Goal: Information Seeking & Learning: Check status

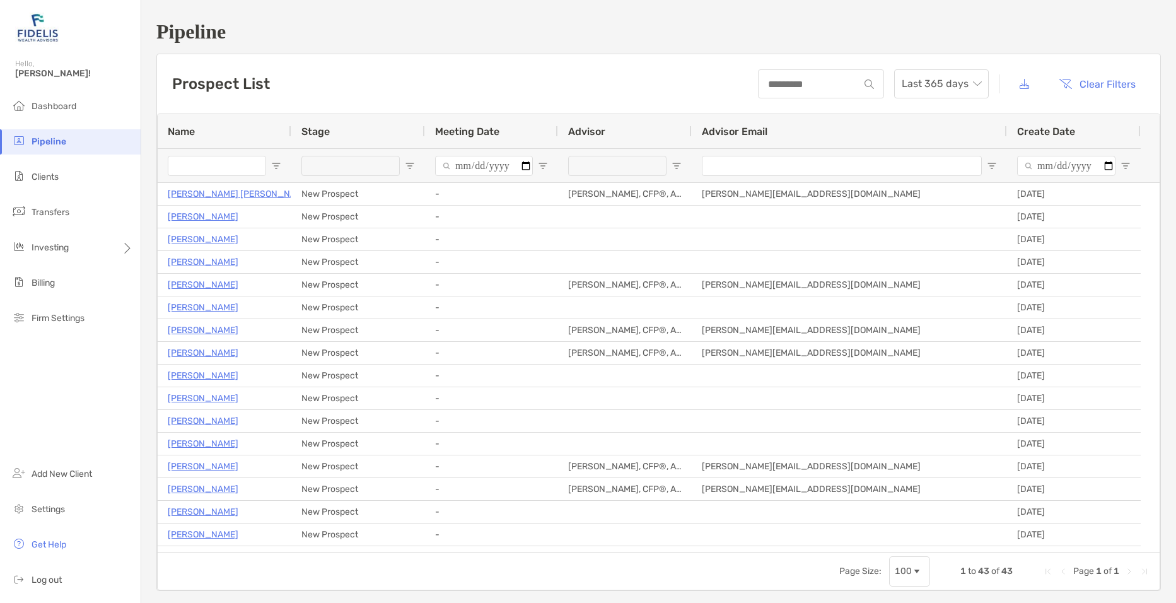
click at [108, 182] on li "Clients" at bounding box center [70, 177] width 141 height 25
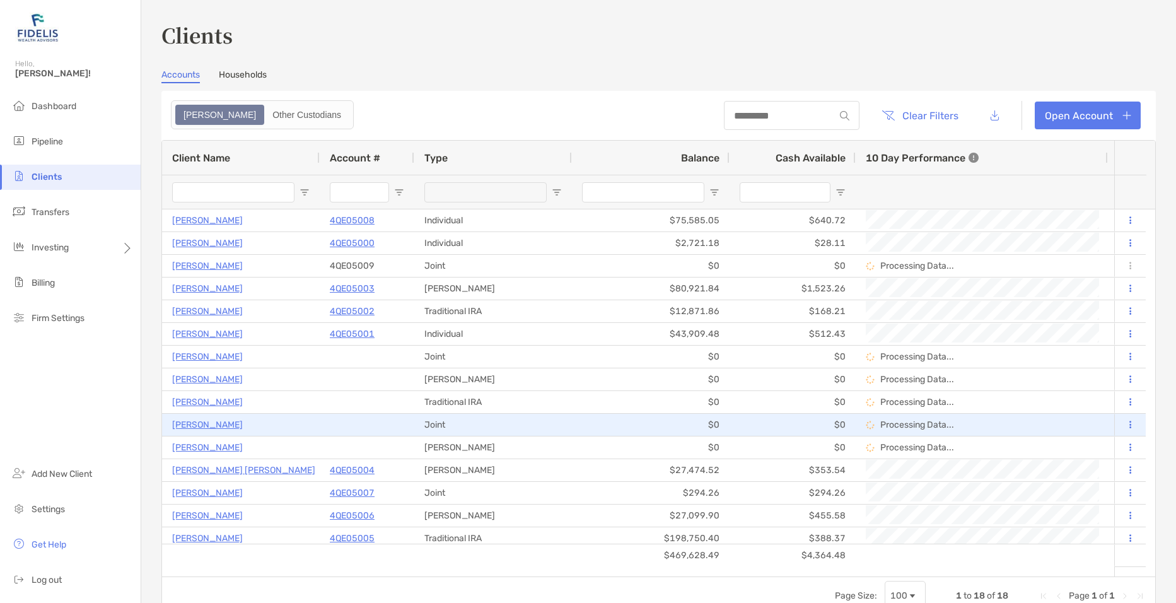
scroll to position [51, 0]
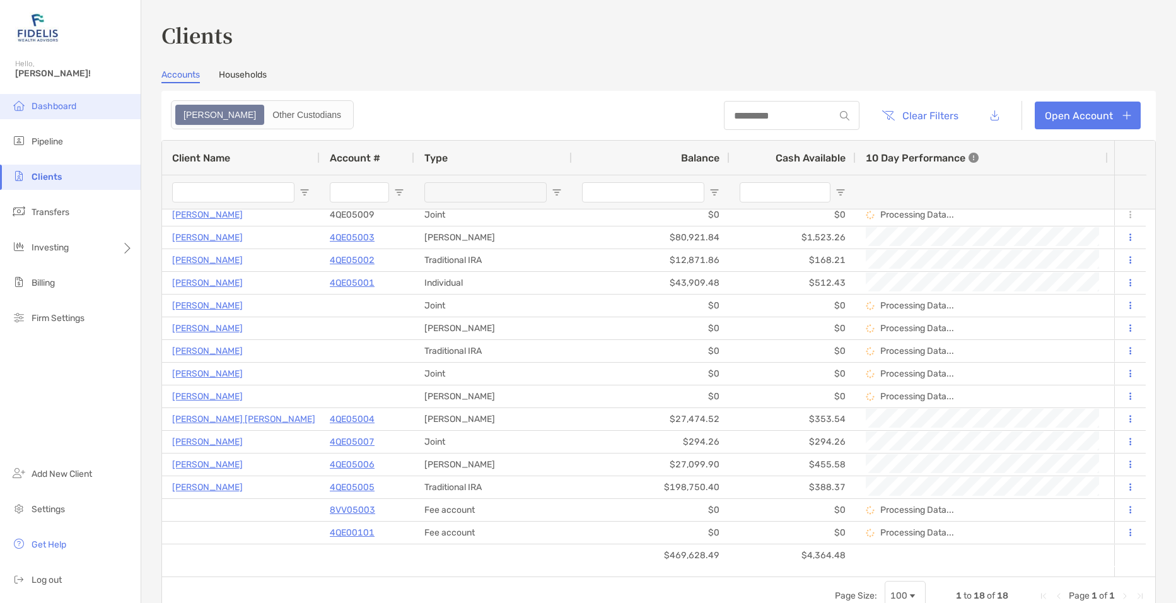
click at [58, 103] on span "Dashboard" at bounding box center [54, 106] width 45 height 11
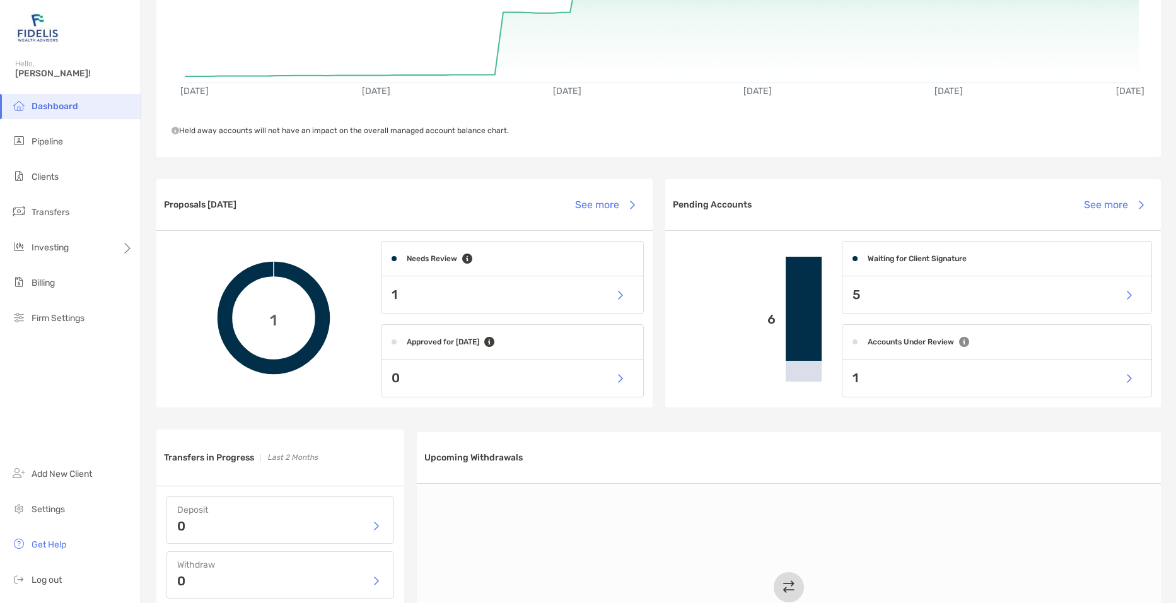
scroll to position [189, 0]
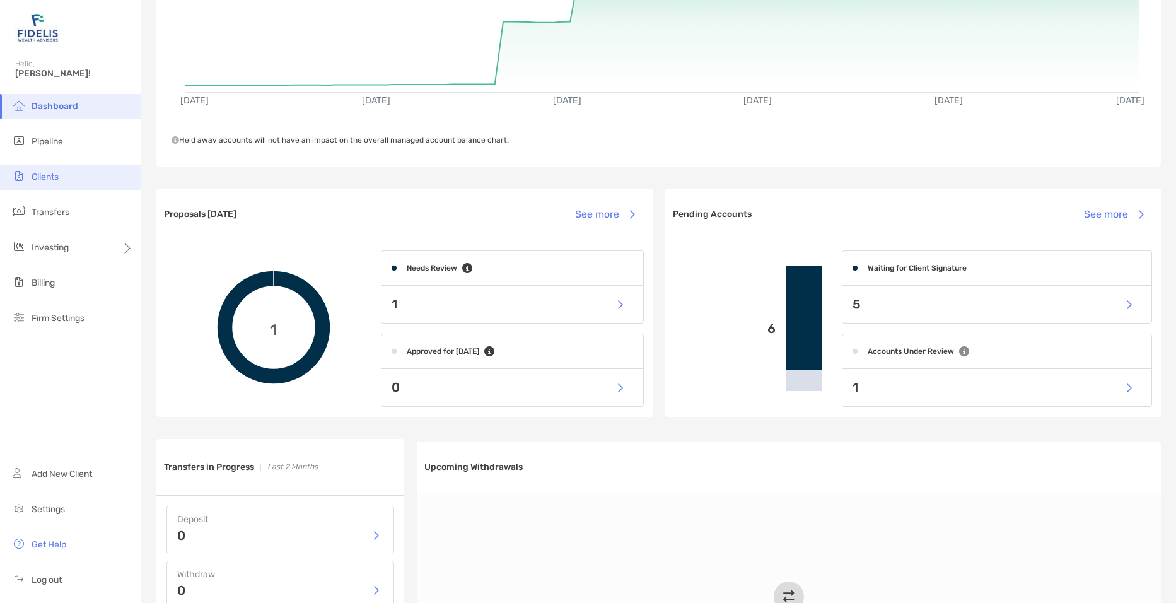
click at [78, 171] on li "Clients" at bounding box center [70, 177] width 141 height 25
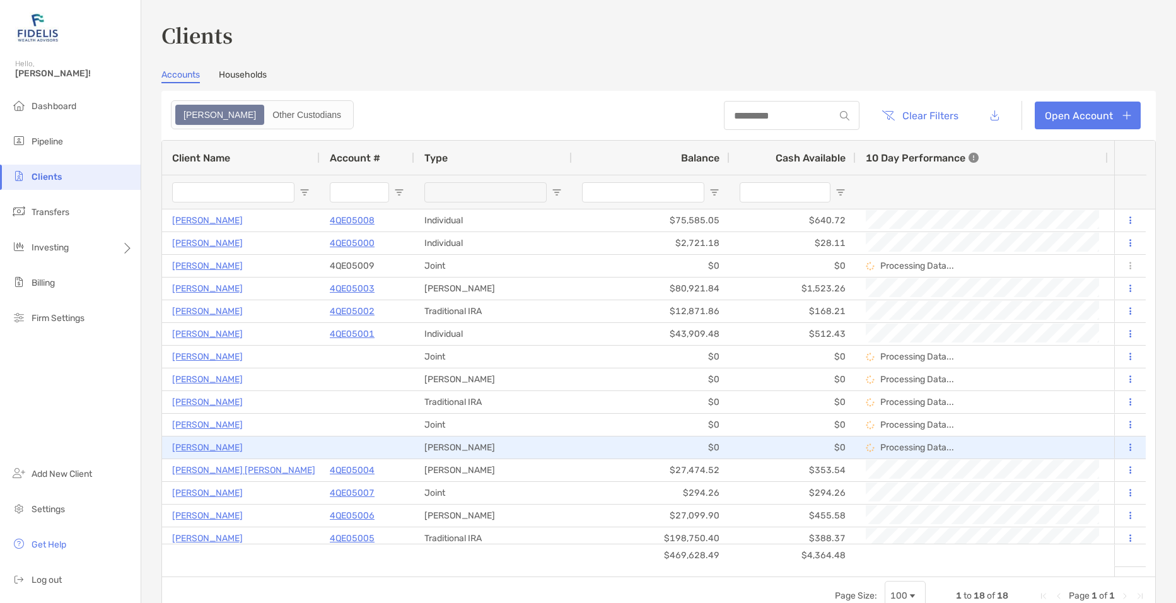
scroll to position [51, 0]
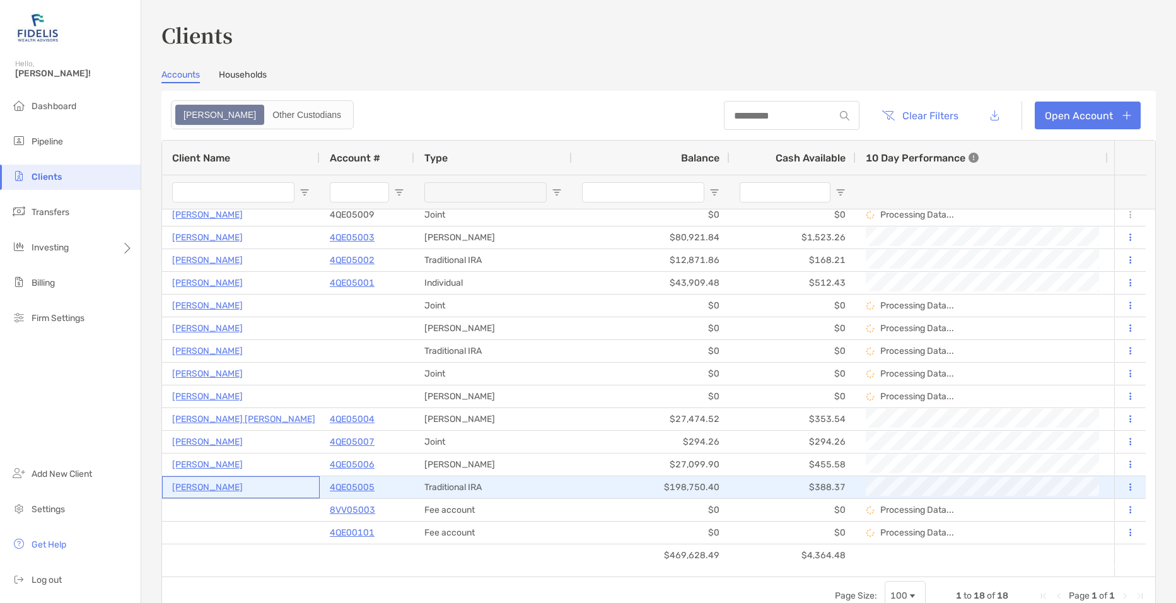
click at [217, 490] on p "[PERSON_NAME]" at bounding box center [207, 487] width 71 height 16
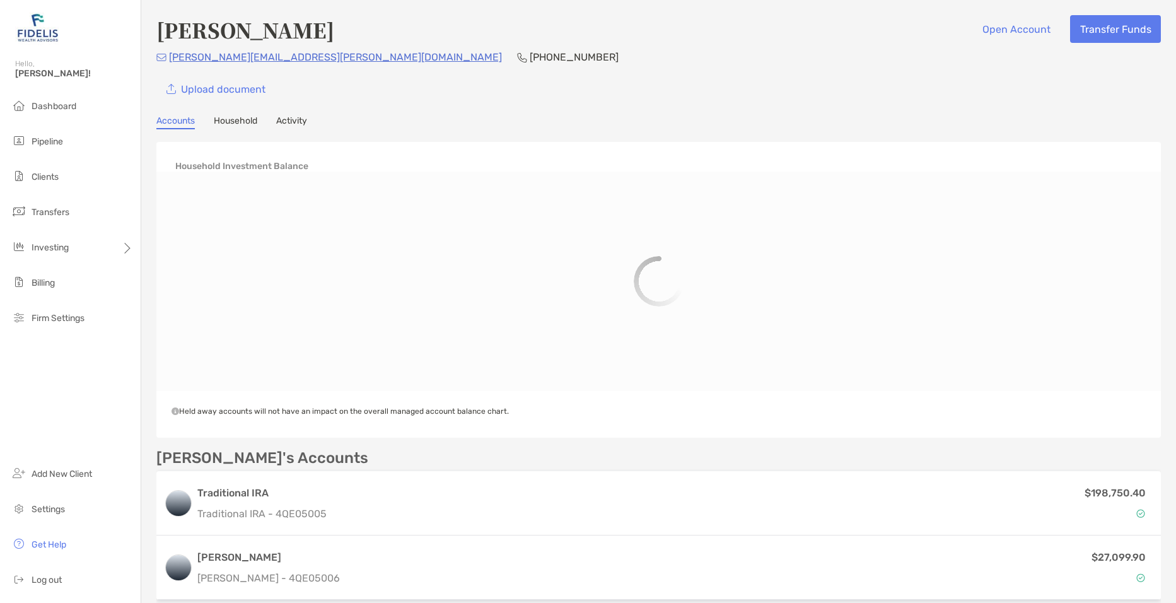
click at [294, 118] on link "Activity" at bounding box center [291, 122] width 31 height 14
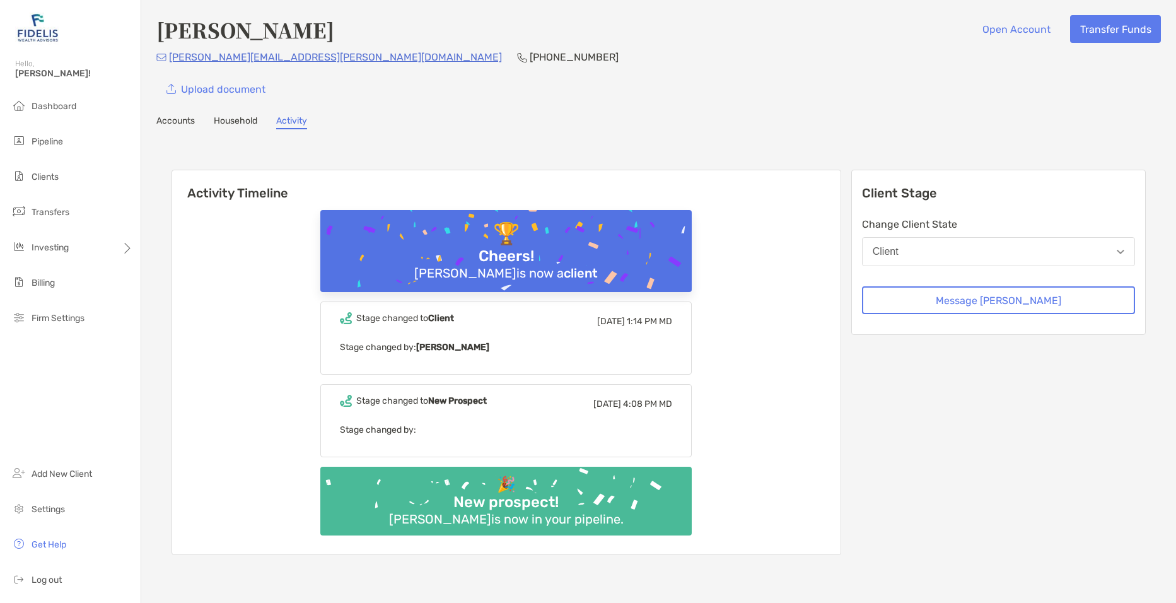
click at [185, 116] on link "Accounts" at bounding box center [175, 122] width 38 height 14
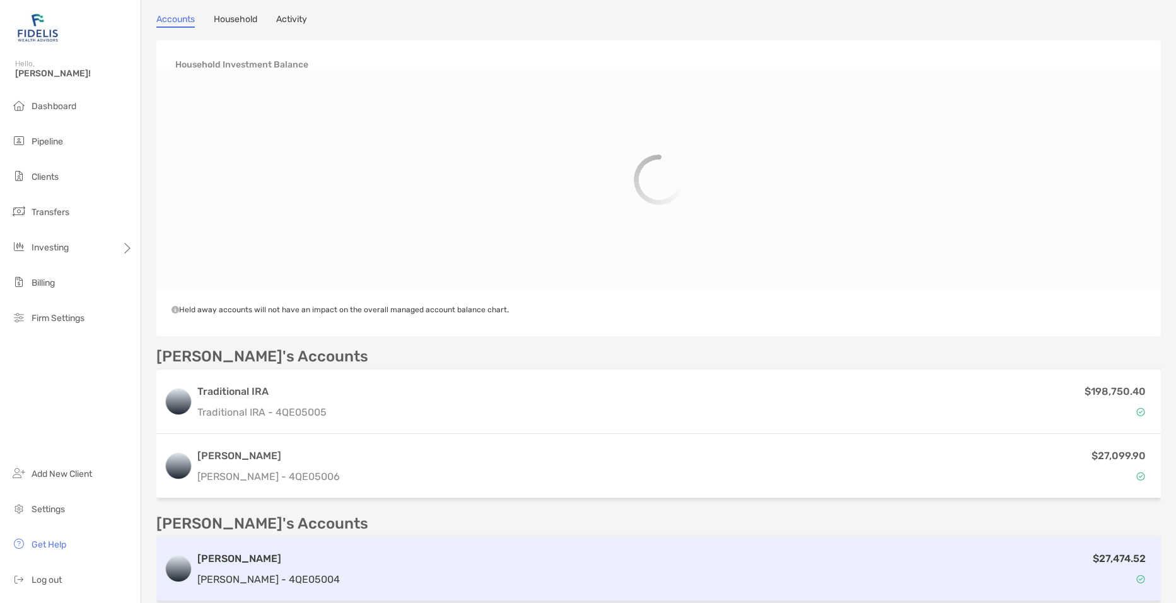
scroll to position [362, 0]
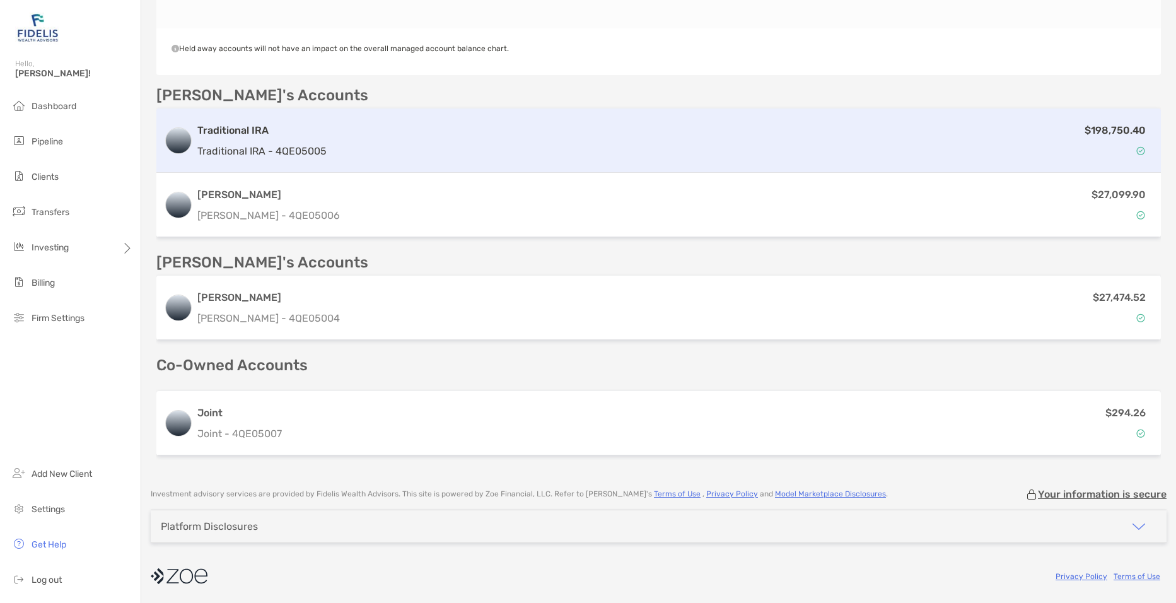
click at [1007, 136] on div "$198,750.40" at bounding box center [742, 140] width 821 height 37
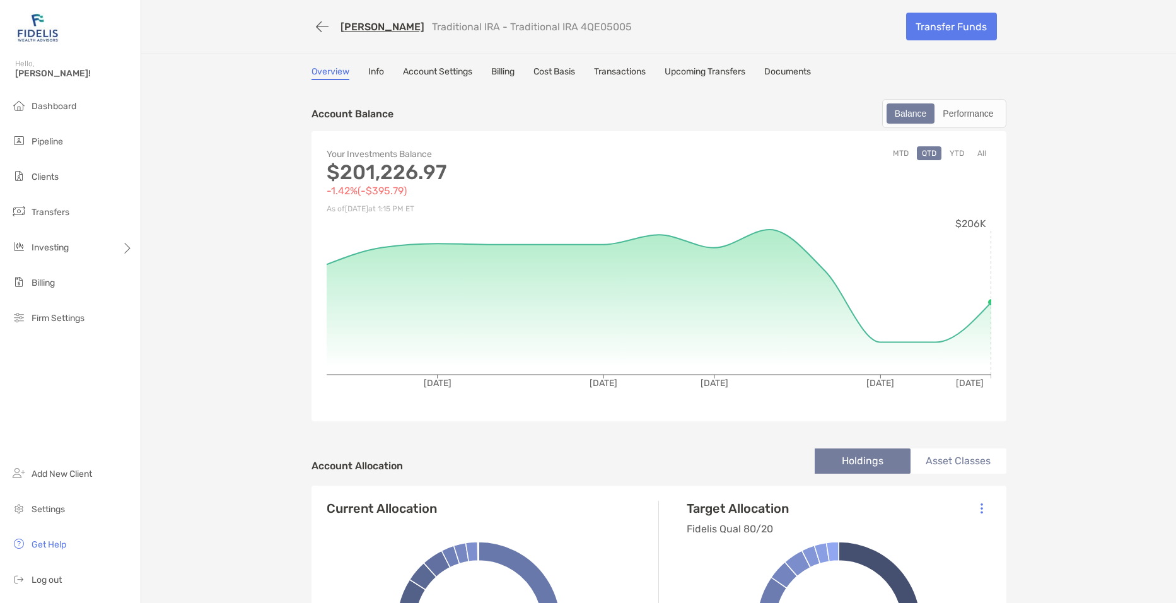
click at [610, 71] on link "Transactions" at bounding box center [620, 73] width 52 height 14
